Goal: Information Seeking & Learning: Compare options

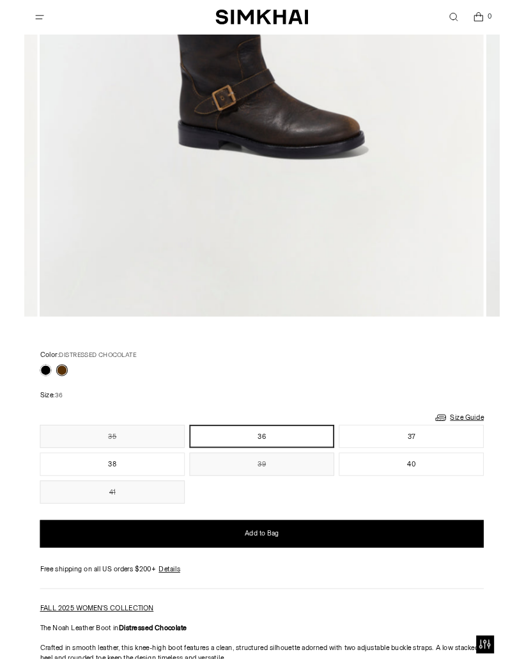
scroll to position [526, 0]
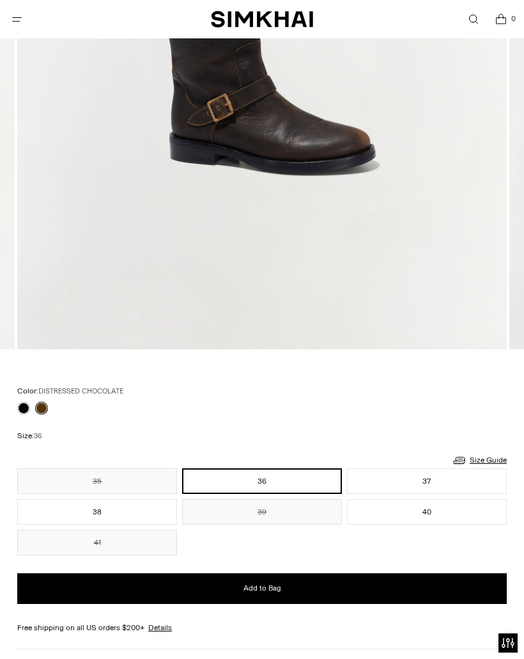
click at [28, 405] on link at bounding box center [23, 408] width 13 height 13
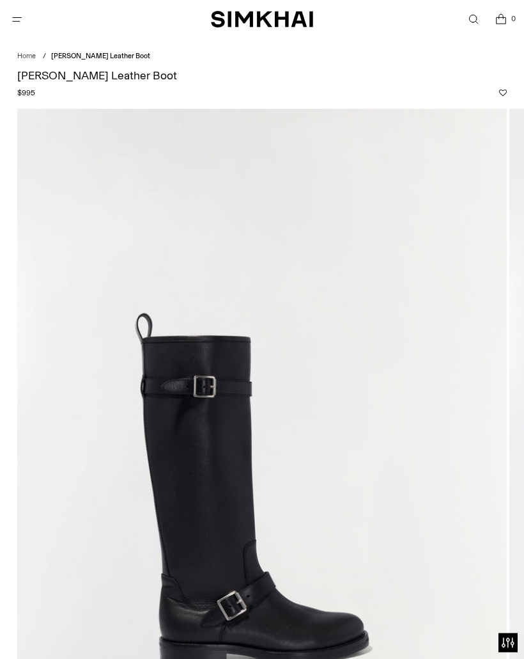
scroll to position [29, 0]
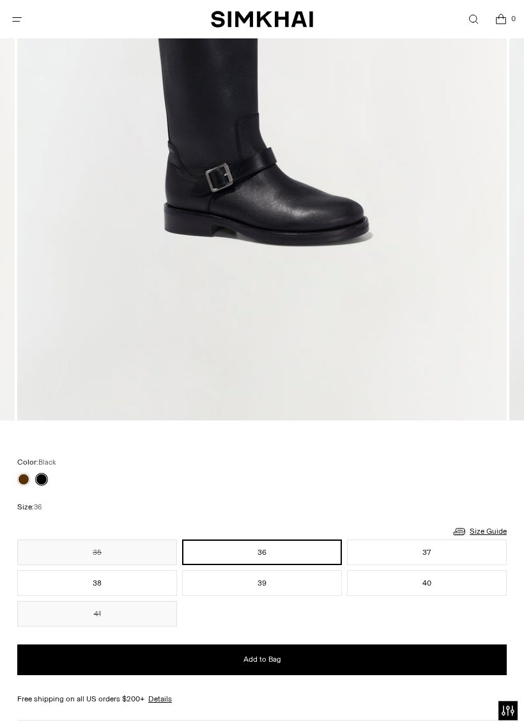
scroll to position [455, 0]
click at [24, 476] on link at bounding box center [23, 479] width 13 height 13
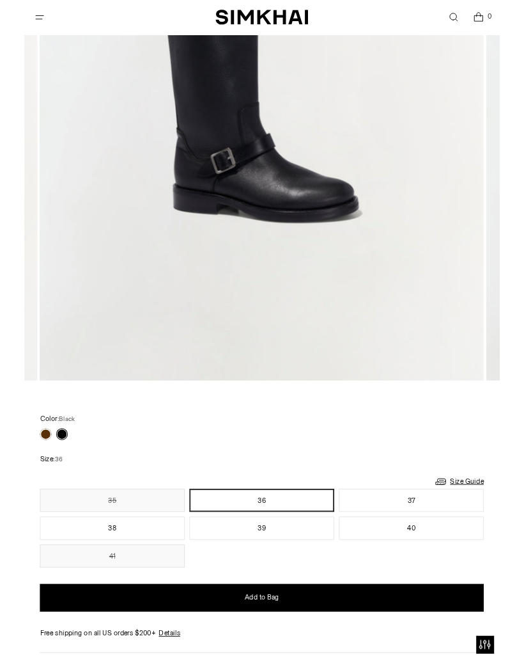
scroll to position [490, 0]
